Goal: Task Accomplishment & Management: Complete application form

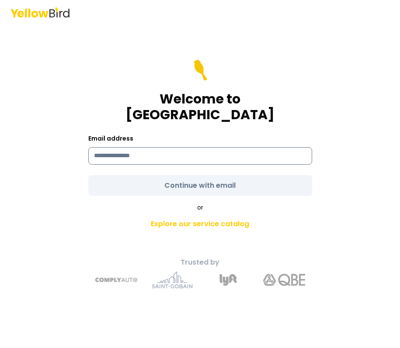
click at [238, 147] on input at bounding box center [200, 155] width 224 height 17
click at [238, 147] on input "**********" at bounding box center [200, 155] width 224 height 17
click at [145, 147] on input "**********" at bounding box center [200, 155] width 224 height 17
click at [136, 147] on input "**********" at bounding box center [200, 155] width 224 height 17
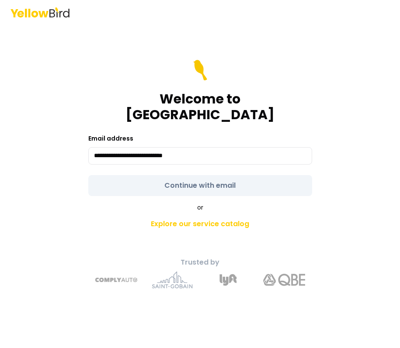
type input "**********"
click at [142, 169] on form "**********" at bounding box center [200, 128] width 224 height 136
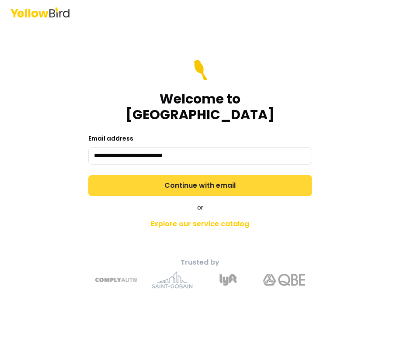
click at [142, 180] on button "Continue with email" at bounding box center [200, 185] width 224 height 21
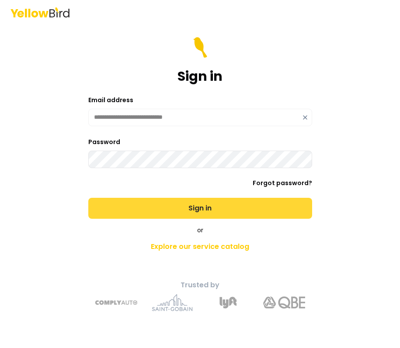
click at [88, 198] on button "Sign in" at bounding box center [200, 208] width 224 height 21
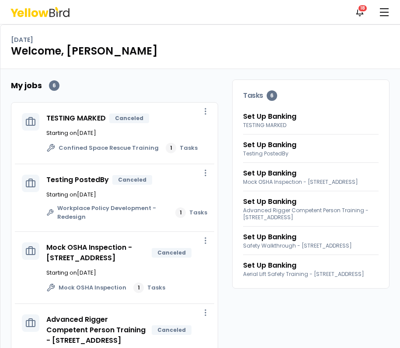
click at [370, 62] on div "[DATE] Welcome, [PERSON_NAME]" at bounding box center [199, 47] width 399 height 44
click at [395, 23] on div "Notifications 18 DM" at bounding box center [200, 12] width 400 height 24
click at [387, 16] on span "button" at bounding box center [384, 15] width 9 height 1
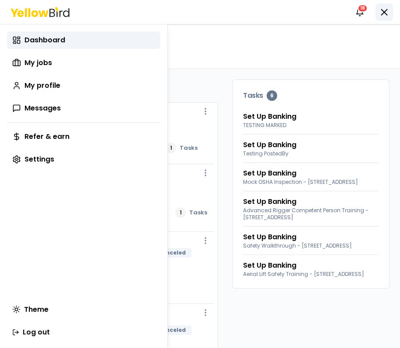
click at [387, 16] on html "Notifications 18 DM Dashboard My jobs My profile Messages Refer & earn Settings…" at bounding box center [200, 174] width 400 height 348
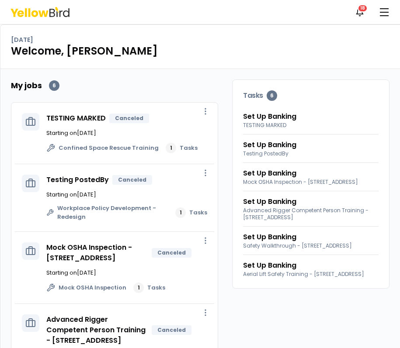
click at [378, 49] on h1 "Welcome, [PERSON_NAME]" at bounding box center [200, 51] width 378 height 14
click at [385, 15] on span "button" at bounding box center [384, 15] width 9 height 1
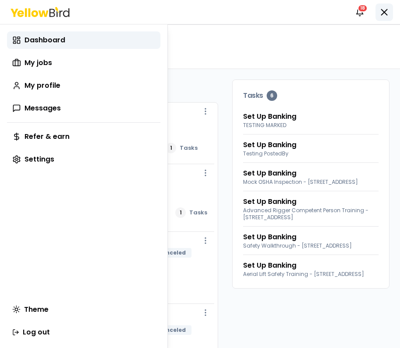
click at [385, 15] on html "Notifications 18 DM Dashboard My jobs My profile Messages Refer & earn Settings…" at bounding box center [200, 174] width 400 height 348
click at [385, 15] on button "button" at bounding box center [383, 11] width 17 height 17
click at [382, 49] on html "Notifications 18 DM Dashboard My jobs My profile Messages Refer & earn Settings…" at bounding box center [200, 174] width 400 height 348
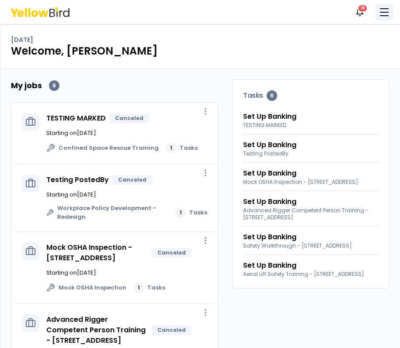
click at [384, 9] on button "button" at bounding box center [383, 11] width 17 height 17
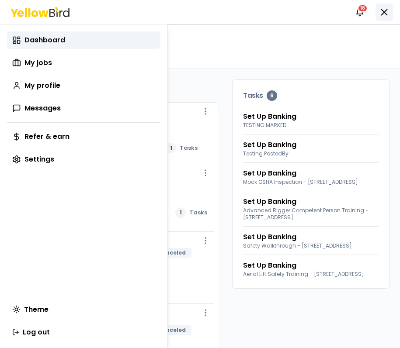
click at [384, 9] on html "Notifications 18 DM Dashboard My jobs My profile Messages Refer & earn Settings…" at bounding box center [200, 174] width 400 height 348
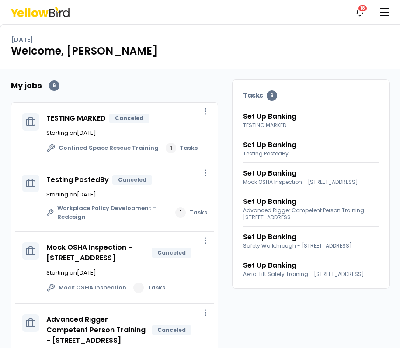
click at [384, 39] on div "[DATE]" at bounding box center [200, 39] width 378 height 9
click at [386, 14] on button "button" at bounding box center [383, 11] width 17 height 17
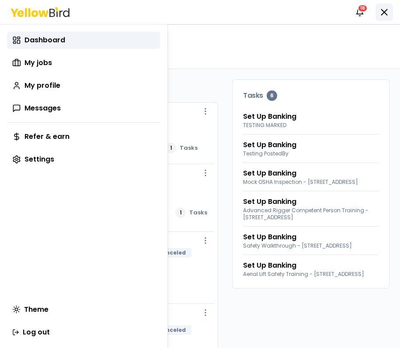
click at [386, 14] on html "Notifications 18 DM Dashboard My jobs My profile Messages Refer & earn Settings…" at bounding box center [200, 174] width 400 height 348
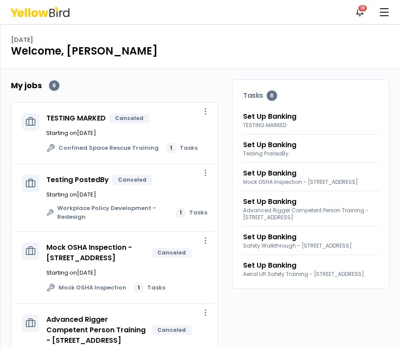
click at [382, 35] on div "[DATE]" at bounding box center [200, 39] width 378 height 9
click at [388, 6] on button "button" at bounding box center [383, 11] width 17 height 17
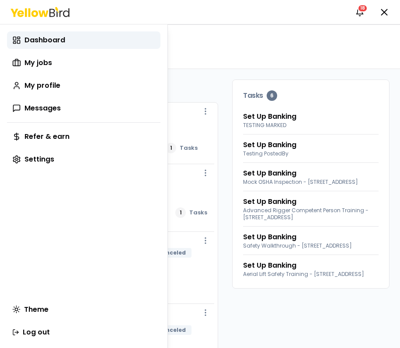
click at [382, 21] on html "Notifications 18 DM Dashboard My jobs My profile Messages Refer & earn Settings…" at bounding box center [200, 174] width 400 height 348
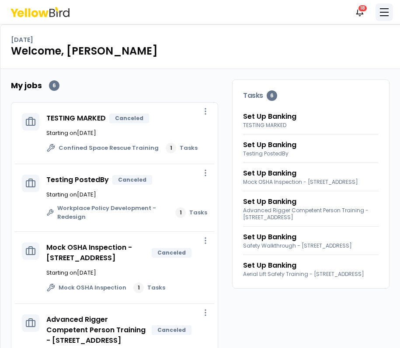
click at [385, 12] on span "button" at bounding box center [384, 12] width 9 height 1
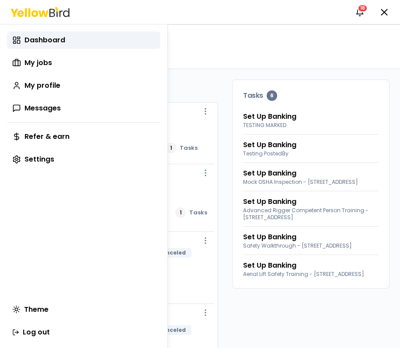
click at [383, 49] on html "Notifications 18 DM Dashboard My jobs My profile Messages Refer & earn Settings…" at bounding box center [200, 174] width 400 height 348
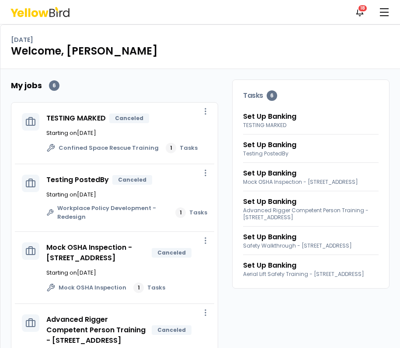
click at [385, 1] on div "Notifications 18 DM" at bounding box center [200, 12] width 400 height 24
click at [383, 8] on span "button" at bounding box center [384, 8] width 9 height 1
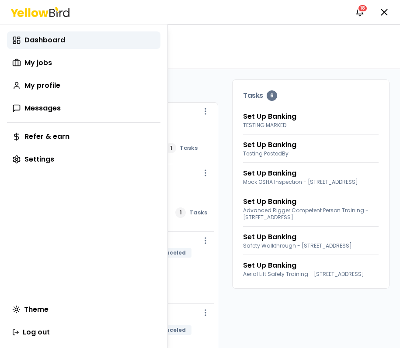
click at [383, 66] on html "Notifications 18 DM Dashboard My jobs My profile Messages Refer & earn Settings…" at bounding box center [200, 174] width 400 height 348
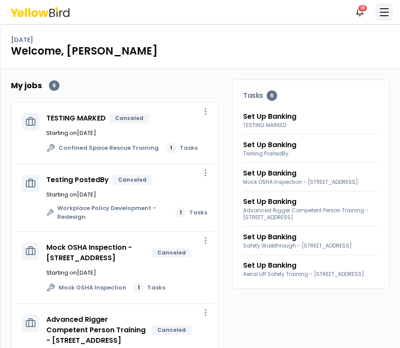
click at [386, 11] on button "button" at bounding box center [383, 11] width 17 height 17
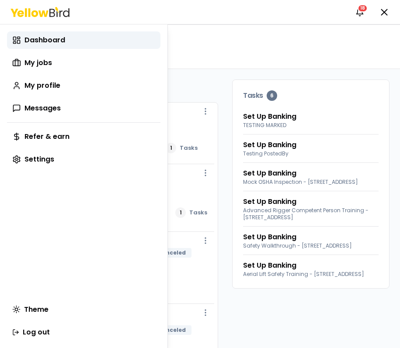
click at [379, 57] on html "Notifications 18 DM Dashboard My jobs My profile Messages Refer & earn Settings…" at bounding box center [200, 174] width 400 height 348
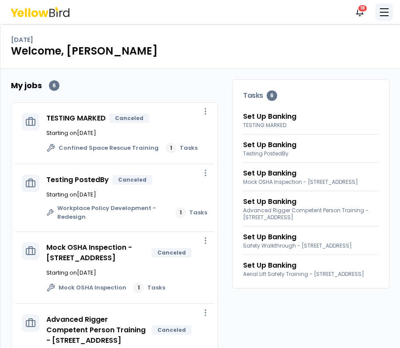
click at [385, 16] on button "button" at bounding box center [383, 11] width 17 height 17
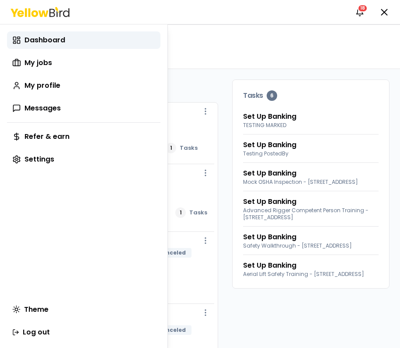
click at [385, 56] on html "Notifications 18 DM Dashboard My jobs My profile Messages Refer & earn Settings…" at bounding box center [200, 174] width 400 height 348
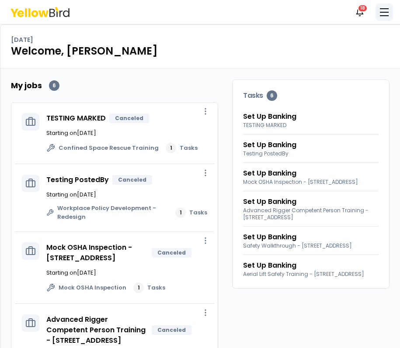
click at [385, 18] on button "button" at bounding box center [383, 11] width 17 height 17
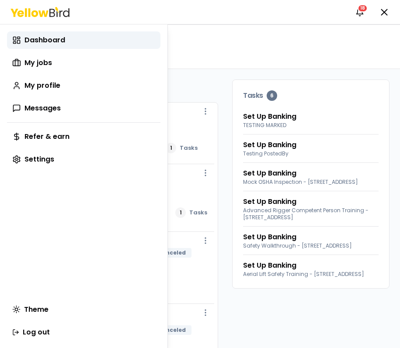
click at [372, 61] on html "Notifications 18 DM Dashboard My jobs My profile Messages Refer & earn Settings…" at bounding box center [200, 174] width 400 height 348
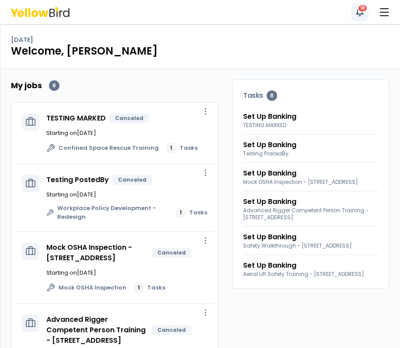
click at [360, 9] on div "18" at bounding box center [362, 8] width 10 height 8
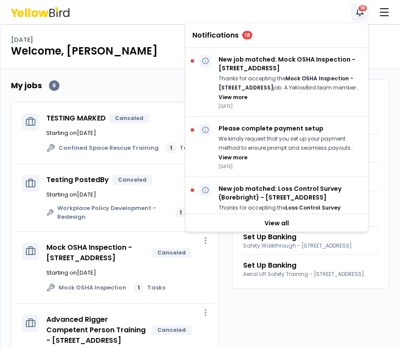
click at [360, 9] on div "18" at bounding box center [362, 8] width 10 height 8
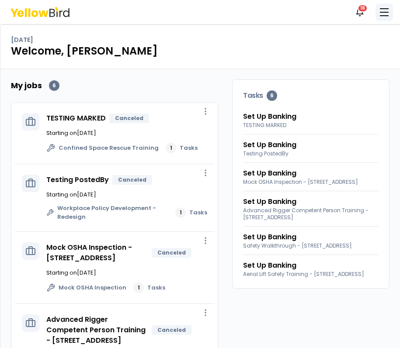
click at [385, 11] on button "button" at bounding box center [383, 11] width 17 height 17
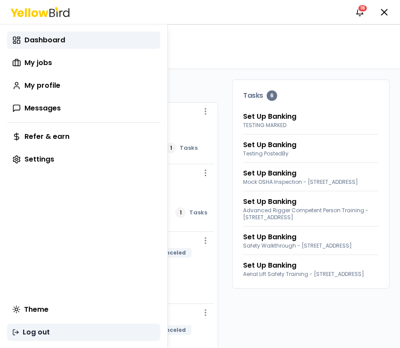
click at [54, 340] on button "Log out" at bounding box center [83, 332] width 153 height 17
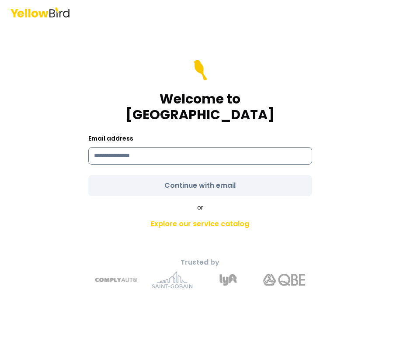
click at [219, 147] on input at bounding box center [200, 155] width 224 height 17
click at [236, 109] on h1 "Welcome to [GEOGRAPHIC_DATA]" at bounding box center [200, 106] width 224 height 31
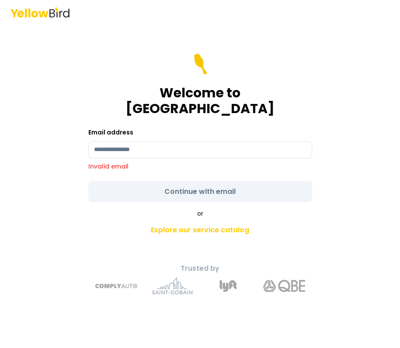
click at [243, 76] on div "Welcome to [GEOGRAPHIC_DATA]" at bounding box center [200, 85] width 224 height 63
click at [156, 146] on input at bounding box center [200, 149] width 224 height 17
click at [110, 96] on div "Welcome to [GEOGRAPHIC_DATA]" at bounding box center [200, 85] width 224 height 63
click at [110, 128] on label "Email address" at bounding box center [110, 132] width 45 height 9
click at [106, 141] on input at bounding box center [200, 149] width 224 height 17
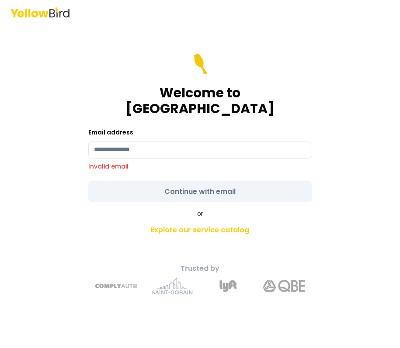
click at [106, 128] on label "Email address" at bounding box center [110, 132] width 45 height 9
click at [106, 142] on input at bounding box center [200, 149] width 224 height 17
click at [100, 199] on div "Welcome to YellowBird Email address Invalid email Continue with email or Explor…" at bounding box center [200, 186] width 322 height 231
click at [117, 162] on p "Invalid email" at bounding box center [200, 166] width 224 height 9
click at [118, 141] on input at bounding box center [200, 149] width 224 height 17
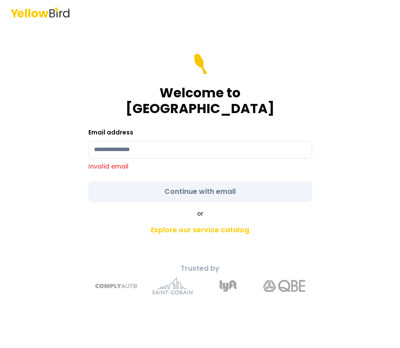
click at [96, 100] on div "Welcome to [GEOGRAPHIC_DATA]" at bounding box center [200, 85] width 224 height 63
click at [103, 141] on input at bounding box center [200, 149] width 224 height 17
click at [107, 100] on div "Welcome to [GEOGRAPHIC_DATA]" at bounding box center [200, 85] width 224 height 63
click at [107, 130] on div "Email address Invalid email" at bounding box center [200, 149] width 224 height 44
click at [108, 100] on div "Welcome to [GEOGRAPHIC_DATA]" at bounding box center [200, 85] width 224 height 63
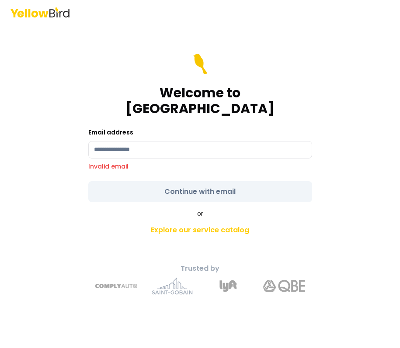
click at [114, 132] on div "Email address Invalid email" at bounding box center [200, 149] width 224 height 44
click at [253, 144] on input at bounding box center [200, 149] width 224 height 17
click at [292, 127] on div "Email address Invalid email" at bounding box center [200, 149] width 224 height 44
click at [246, 162] on p "Invalid email" at bounding box center [200, 166] width 224 height 9
click at [249, 148] on input at bounding box center [200, 149] width 224 height 17
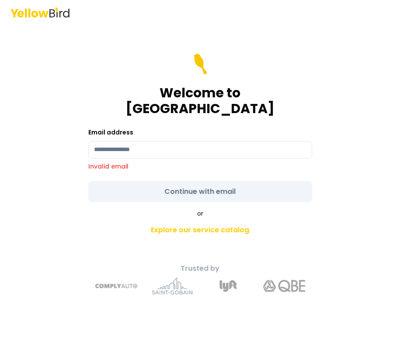
click at [253, 132] on div "Email address Invalid email" at bounding box center [200, 149] width 224 height 44
click at [242, 141] on input at bounding box center [200, 149] width 224 height 17
click at [253, 129] on div "Email address Invalid email" at bounding box center [200, 149] width 224 height 44
click at [242, 149] on input at bounding box center [200, 149] width 224 height 17
click at [263, 117] on form "Welcome to YellowBird Email address Invalid email Continue with email" at bounding box center [200, 128] width 224 height 149
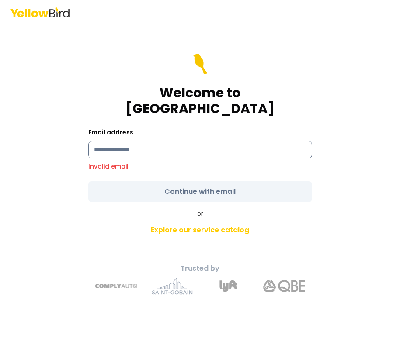
click at [242, 146] on input at bounding box center [200, 149] width 224 height 17
click at [269, 104] on h1 "Welcome to [GEOGRAPHIC_DATA]" at bounding box center [200, 100] width 224 height 31
click at [236, 144] on input at bounding box center [200, 149] width 224 height 17
click at [252, 109] on h1 "Welcome to [GEOGRAPHIC_DATA]" at bounding box center [200, 100] width 224 height 31
click at [204, 141] on input at bounding box center [200, 149] width 224 height 17
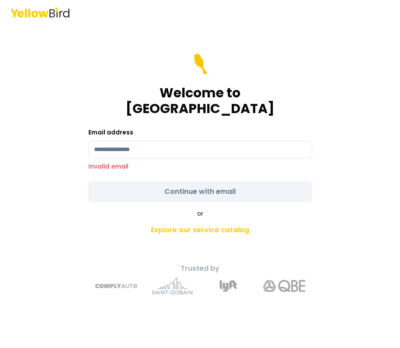
click at [215, 116] on form "Welcome to YellowBird Email address Invalid email Continue with email" at bounding box center [200, 128] width 224 height 149
click at [201, 141] on input at bounding box center [200, 149] width 224 height 17
click at [229, 102] on h1 "Welcome to [GEOGRAPHIC_DATA]" at bounding box center [200, 100] width 224 height 31
click at [174, 141] on input at bounding box center [200, 149] width 224 height 17
click at [132, 99] on h1 "Welcome to [GEOGRAPHIC_DATA]" at bounding box center [200, 100] width 224 height 31
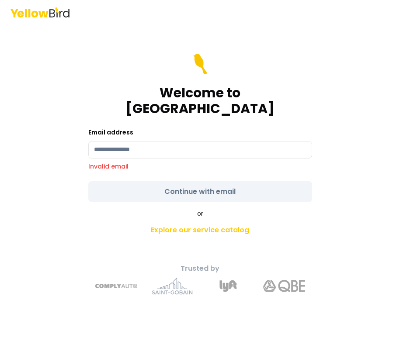
click at [128, 130] on div "Email address Invalid email" at bounding box center [200, 149] width 224 height 44
click at [128, 141] on input at bounding box center [200, 149] width 224 height 17
click at [145, 113] on form "Welcome to YellowBird Email address Invalid email Continue with email" at bounding box center [200, 128] width 224 height 149
click at [125, 147] on input at bounding box center [200, 149] width 224 height 17
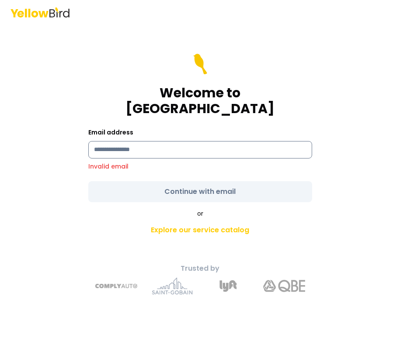
click at [136, 141] on input at bounding box center [200, 149] width 224 height 17
click at [154, 114] on form "Welcome to YellowBird Email address Invalid email Continue with email" at bounding box center [200, 128] width 224 height 149
click at [148, 141] on input at bounding box center [200, 149] width 224 height 17
click at [83, 225] on link "Explore our service catalog" at bounding box center [200, 230] width 308 height 17
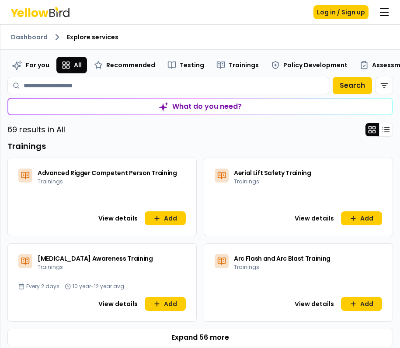
click at [385, 0] on div "Log in / Sign up" at bounding box center [200, 12] width 400 height 24
click at [385, 6] on button "button" at bounding box center [383, 11] width 17 height 17
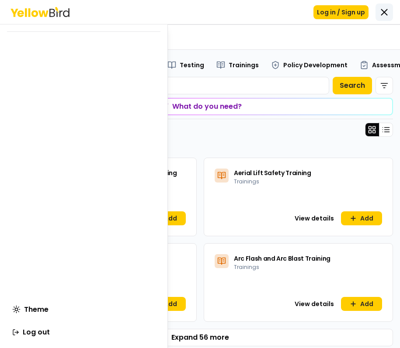
click at [385, 6] on html "Log in / Sign up Dashboard Explore services For you All Recommended Testing Tra…" at bounding box center [200, 174] width 400 height 348
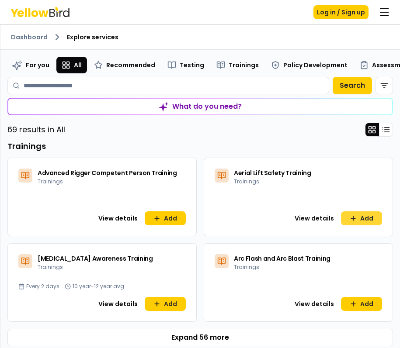
click at [360, 218] on button "Add" at bounding box center [361, 218] width 41 height 14
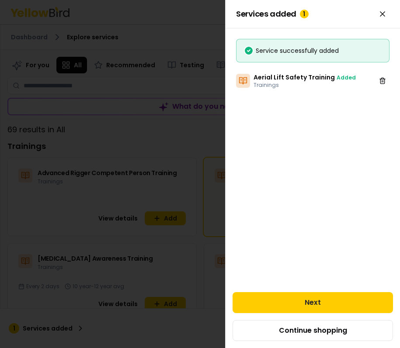
click at [314, 290] on div "Next Continue shopping" at bounding box center [312, 316] width 174 height 63
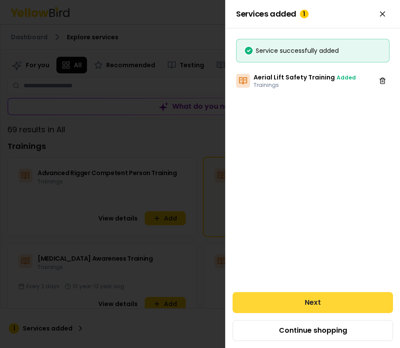
click at [311, 298] on button "Next" at bounding box center [312, 302] width 160 height 21
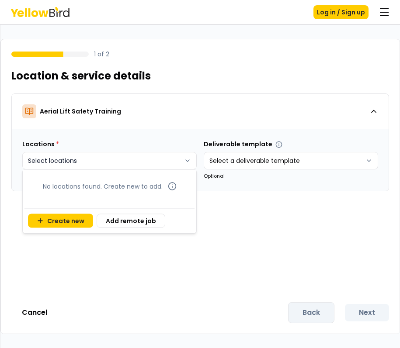
click at [139, 155] on html "Log in / Sign up 1 of 2 Location & service details Aerial Lift Safety Training …" at bounding box center [200, 174] width 400 height 348
click at [107, 221] on button "Add remote job" at bounding box center [131, 221] width 69 height 14
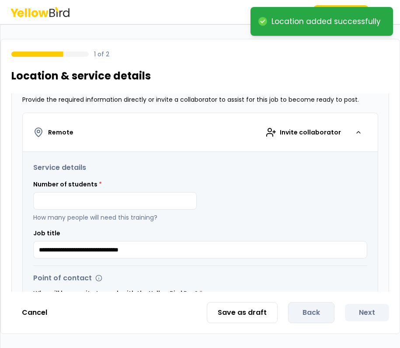
scroll to position [172, 0]
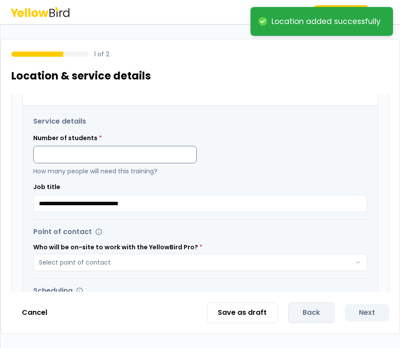
click at [132, 156] on input at bounding box center [114, 154] width 163 height 17
type input "*"
click at [186, 190] on div "**********" at bounding box center [200, 198] width 334 height 30
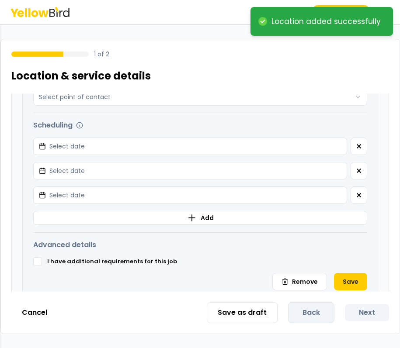
scroll to position [236, 0]
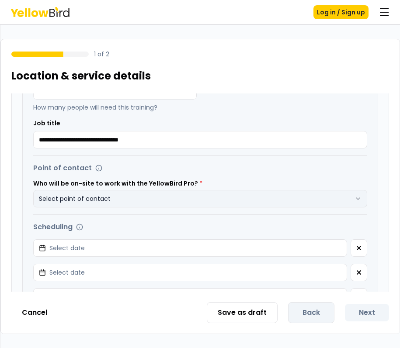
click at [119, 197] on button "Select point of contact" at bounding box center [200, 198] width 334 height 17
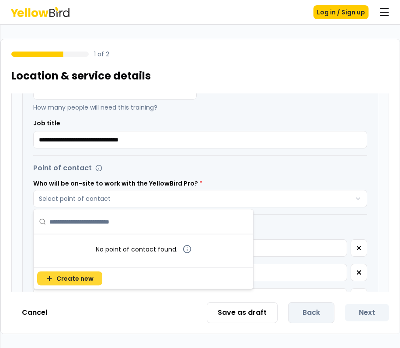
click at [79, 277] on span "Create new" at bounding box center [74, 278] width 37 height 9
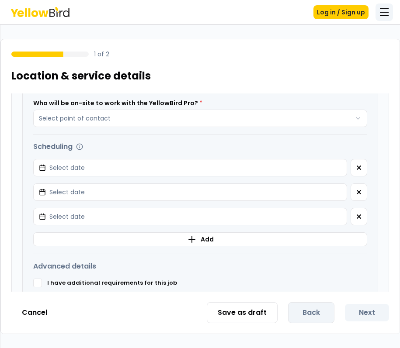
scroll to position [314, 0]
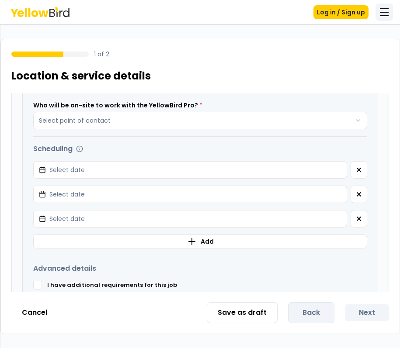
click at [375, 13] on button "button" at bounding box center [383, 11] width 17 height 17
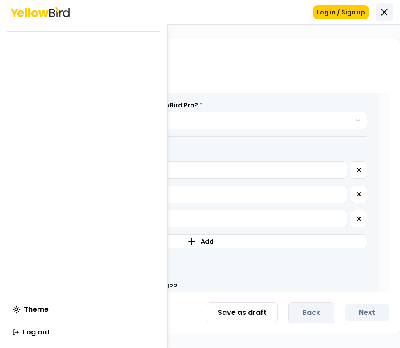
click at [381, 13] on html "**********" at bounding box center [200, 174] width 400 height 348
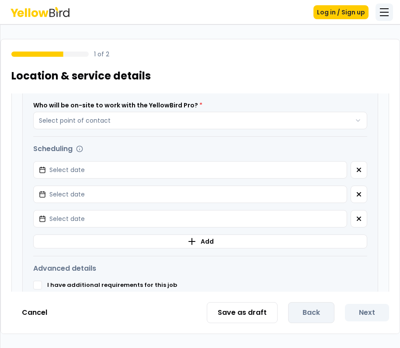
click at [388, 6] on button "button" at bounding box center [383, 11] width 17 height 17
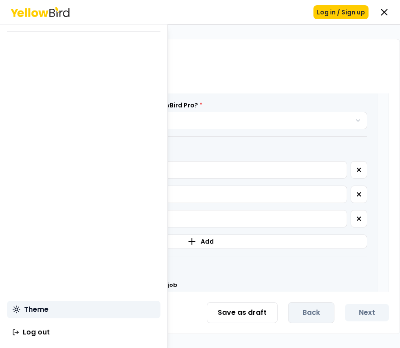
click at [23, 305] on html "**********" at bounding box center [200, 174] width 400 height 348
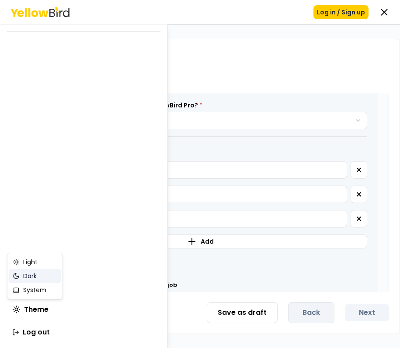
click at [34, 274] on div "Dark" at bounding box center [35, 276] width 52 height 14
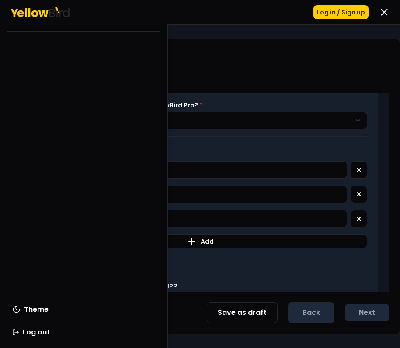
click at [214, 194] on html "**********" at bounding box center [200, 174] width 400 height 348
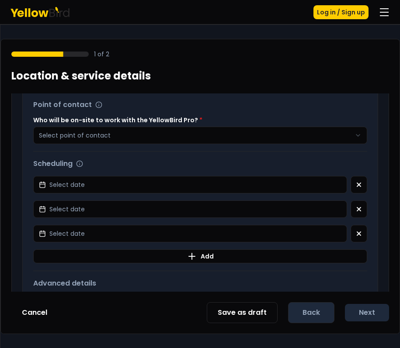
scroll to position [225, 0]
